Goal: Information Seeking & Learning: Learn about a topic

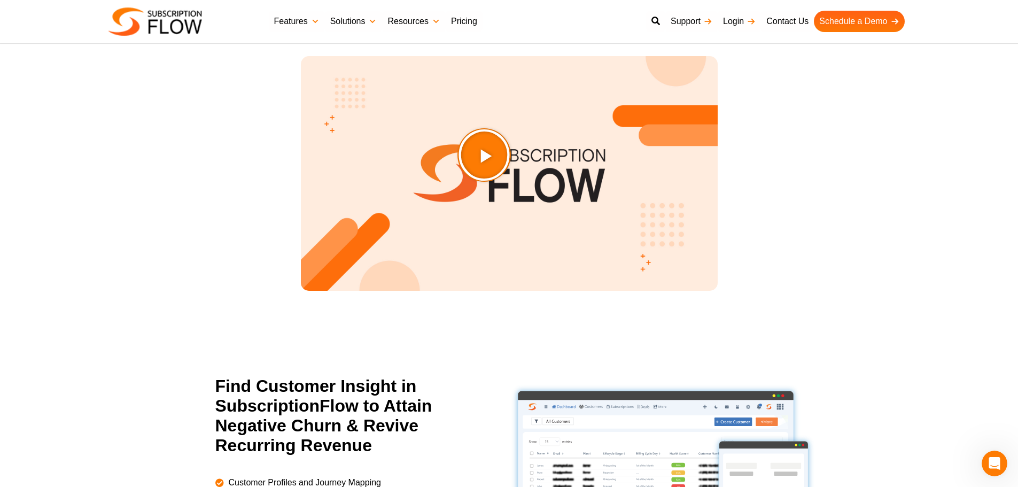
scroll to position [1282, 0]
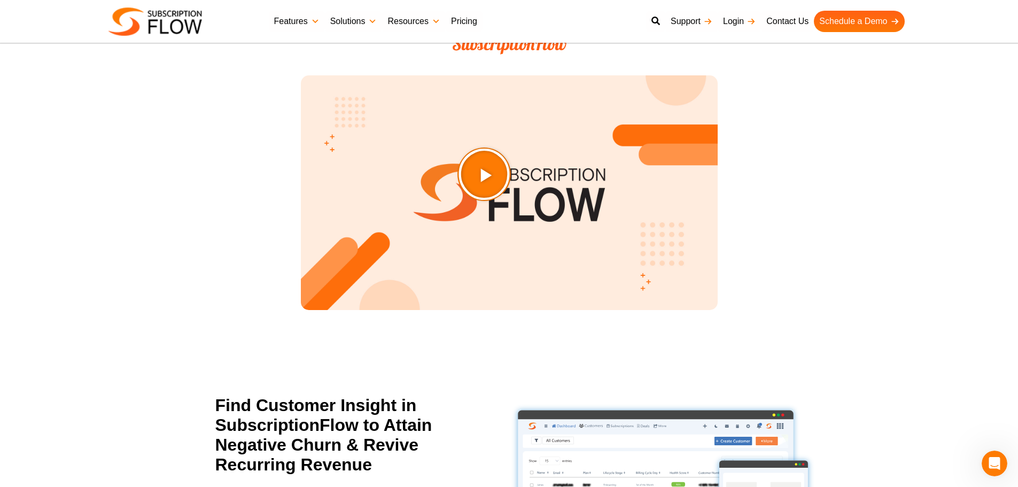
click at [512, 201] on icon "Play Video about SubscriptionFlow-Video" at bounding box center [510, 201] width 56 height 56
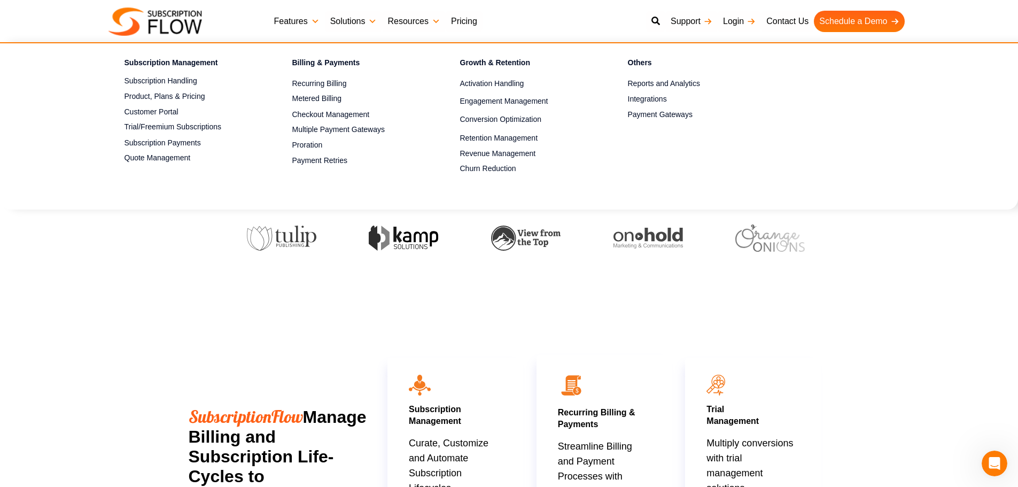
scroll to position [0, 0]
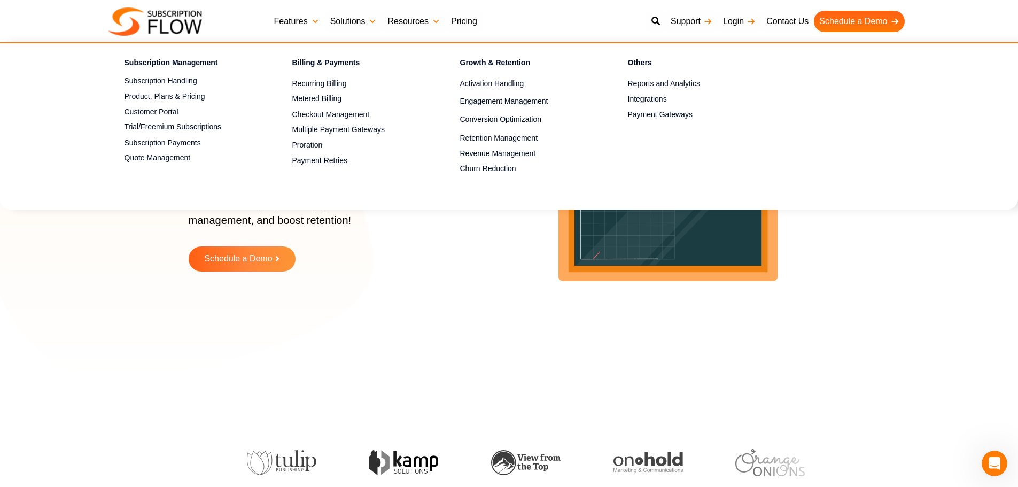
click at [230, 329] on div "Simplify Subscriptions, Power Growth! AI-powered subscription management platfo…" at bounding box center [509, 200] width 641 height 347
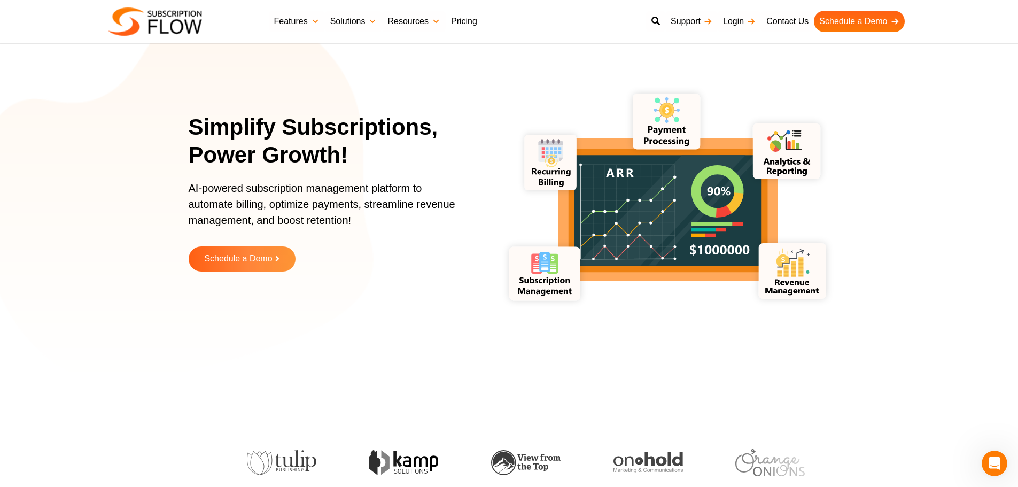
click at [465, 22] on link "Pricing" at bounding box center [464, 21] width 37 height 21
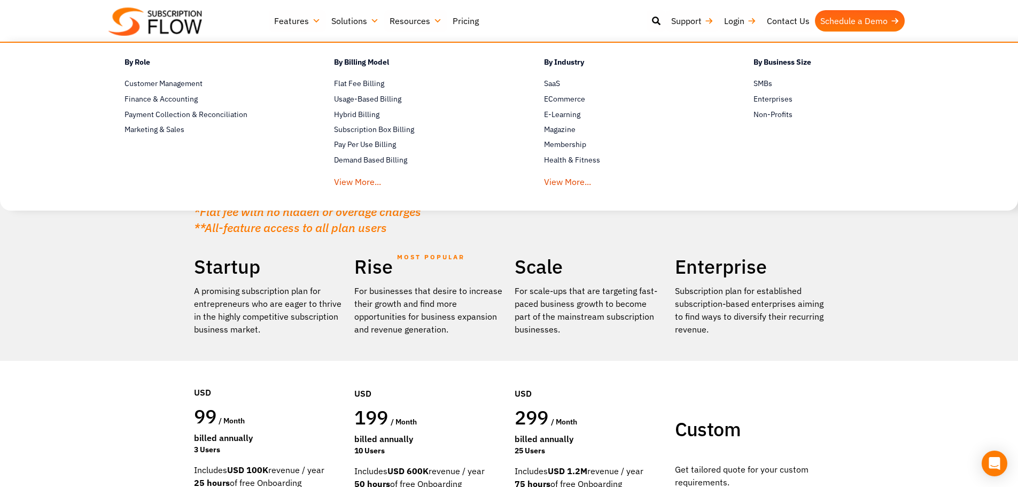
click at [349, 19] on link "Solutions" at bounding box center [355, 20] width 58 height 21
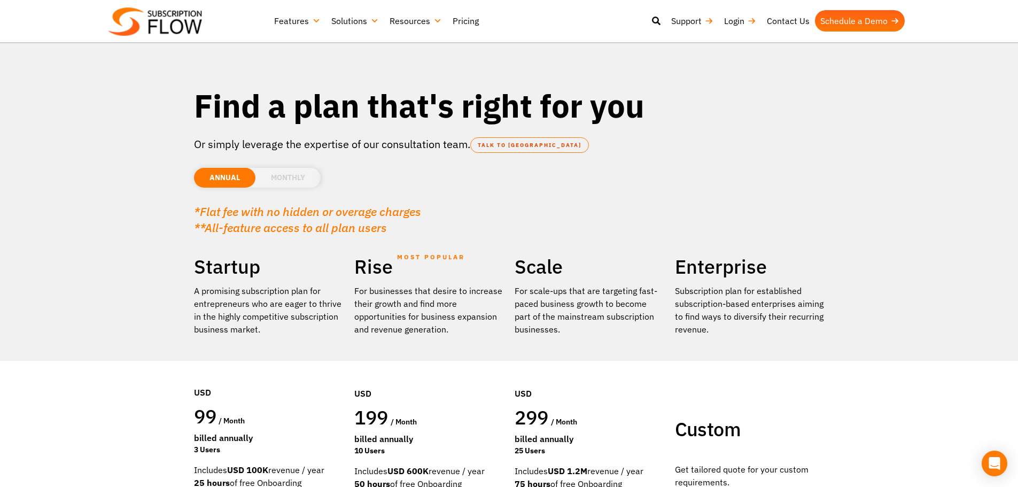
click at [249, 13] on div "Best Subscription Management and Billing Software 2023 Features Subscription Ma…" at bounding box center [508, 21] width 801 height 32
